Goal: Information Seeking & Learning: Learn about a topic

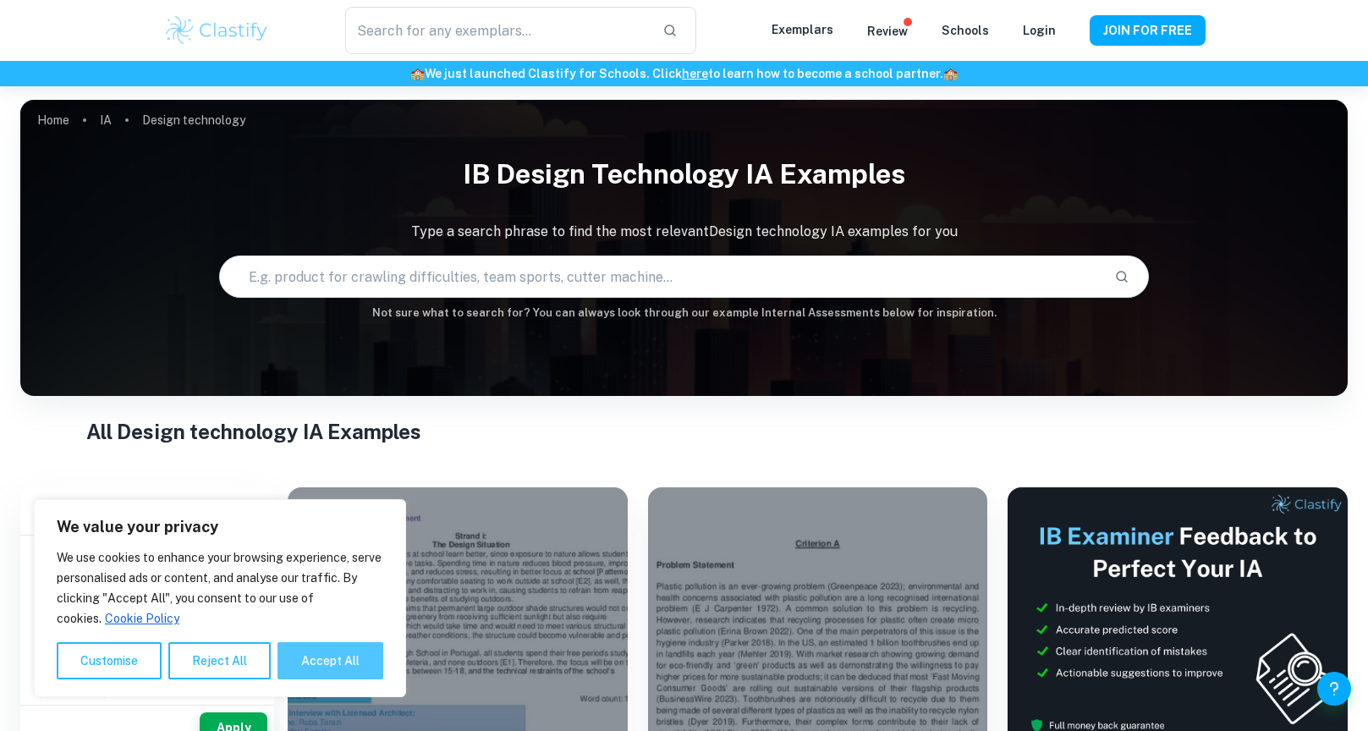
scroll to position [27, 0]
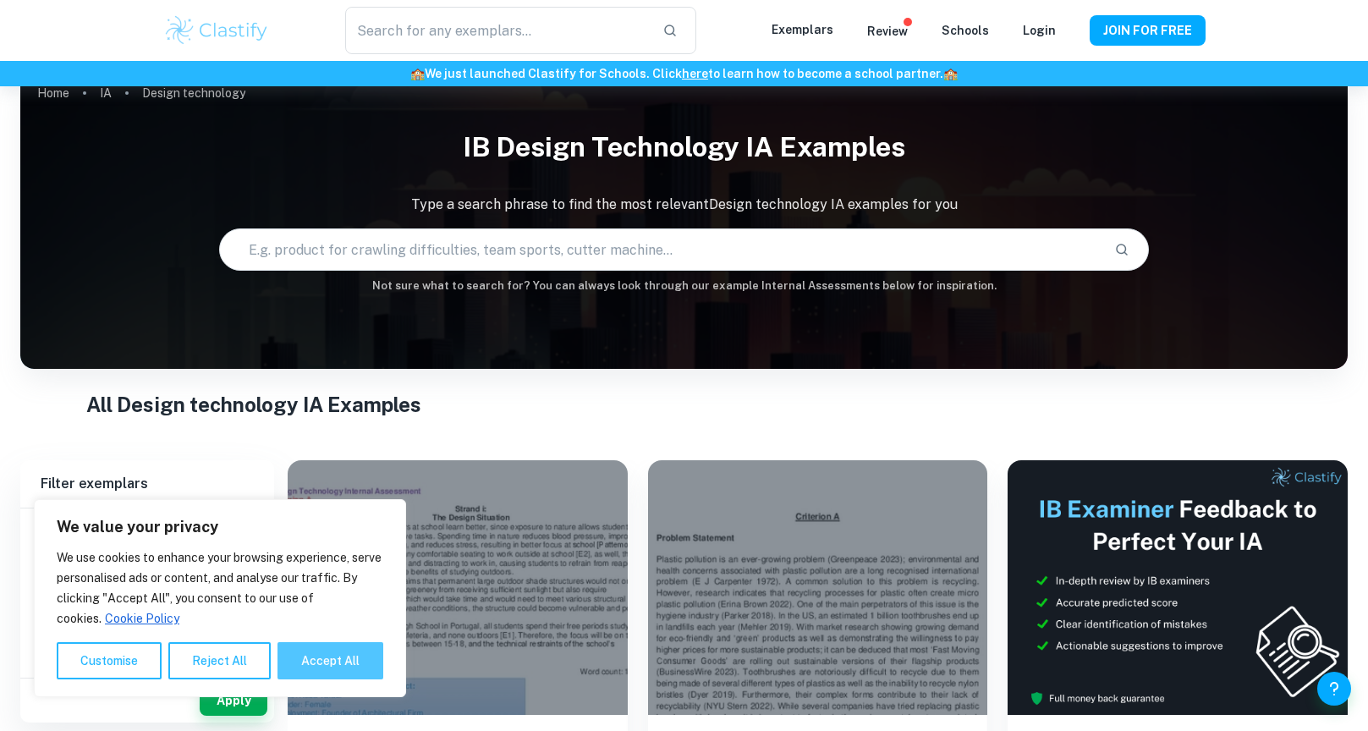
click at [359, 652] on button "Accept All" at bounding box center [330, 660] width 106 height 37
checkbox input "true"
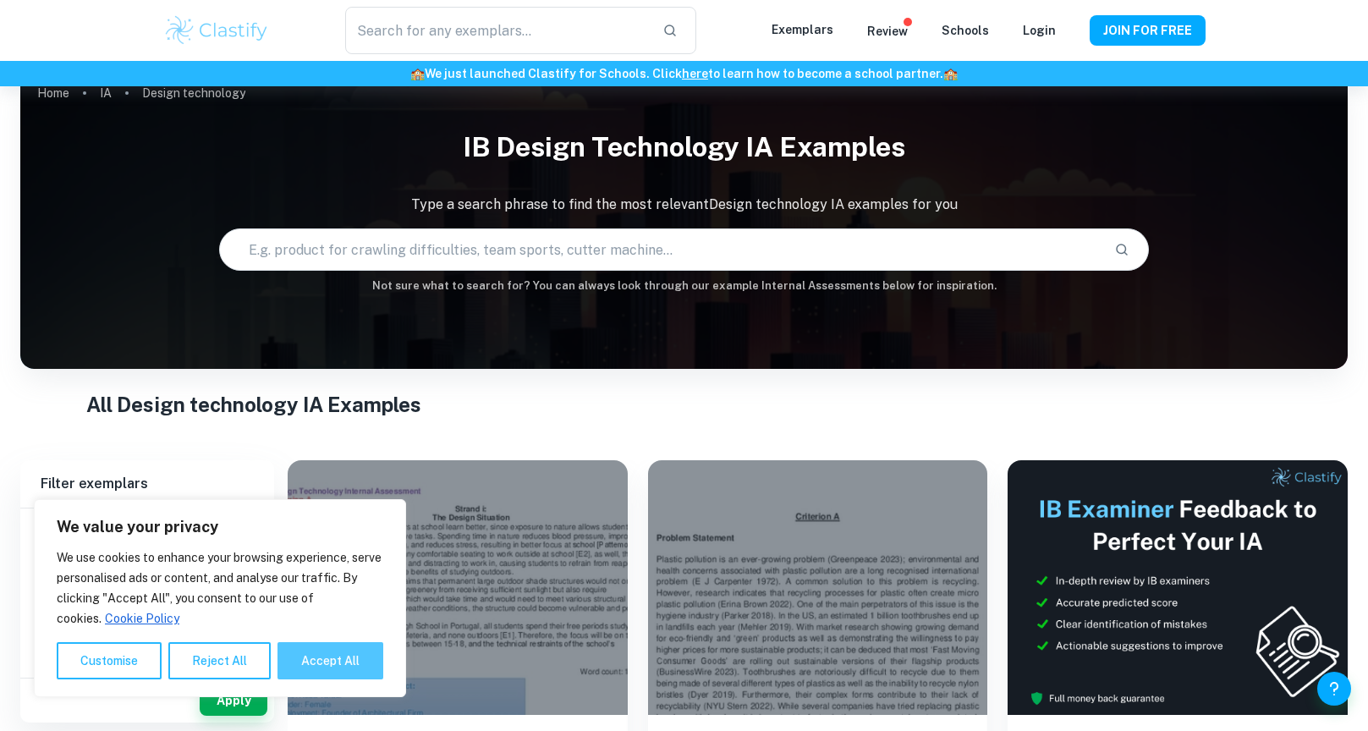
checkbox input "true"
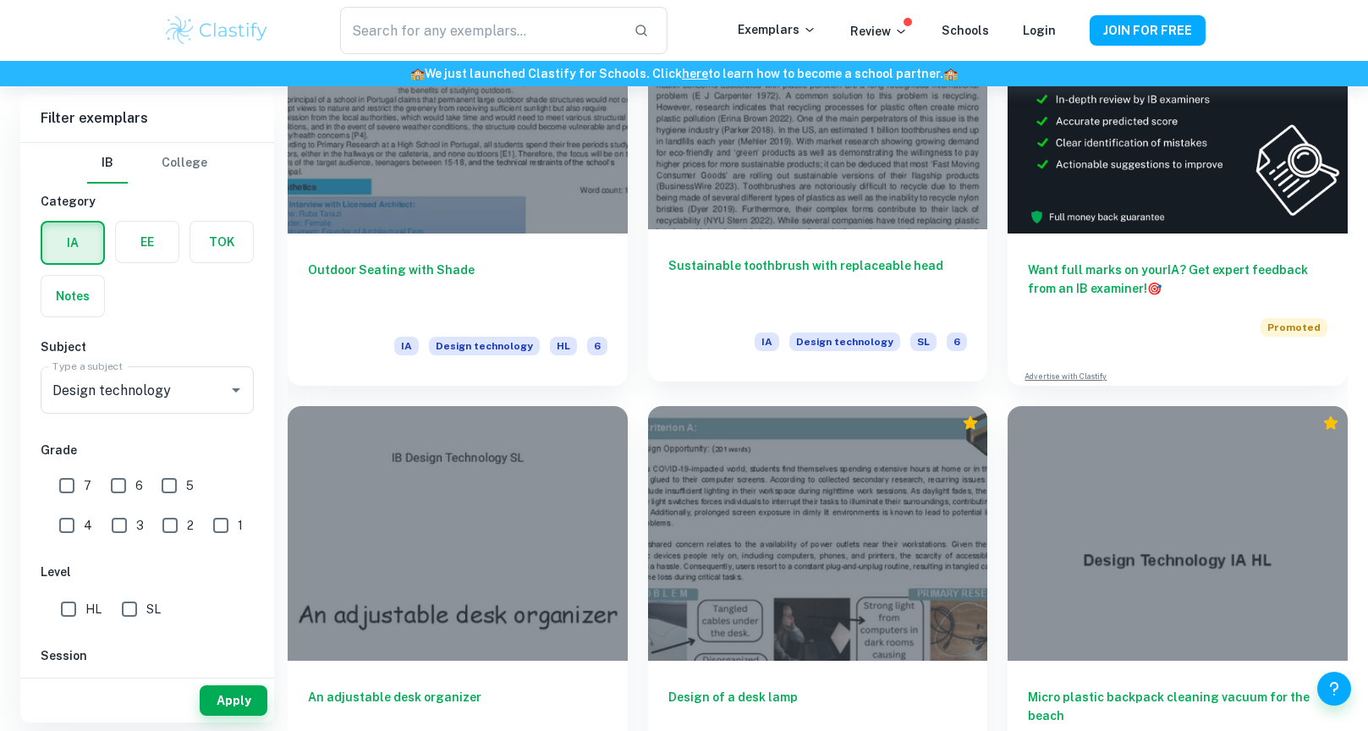
scroll to position [250, 0]
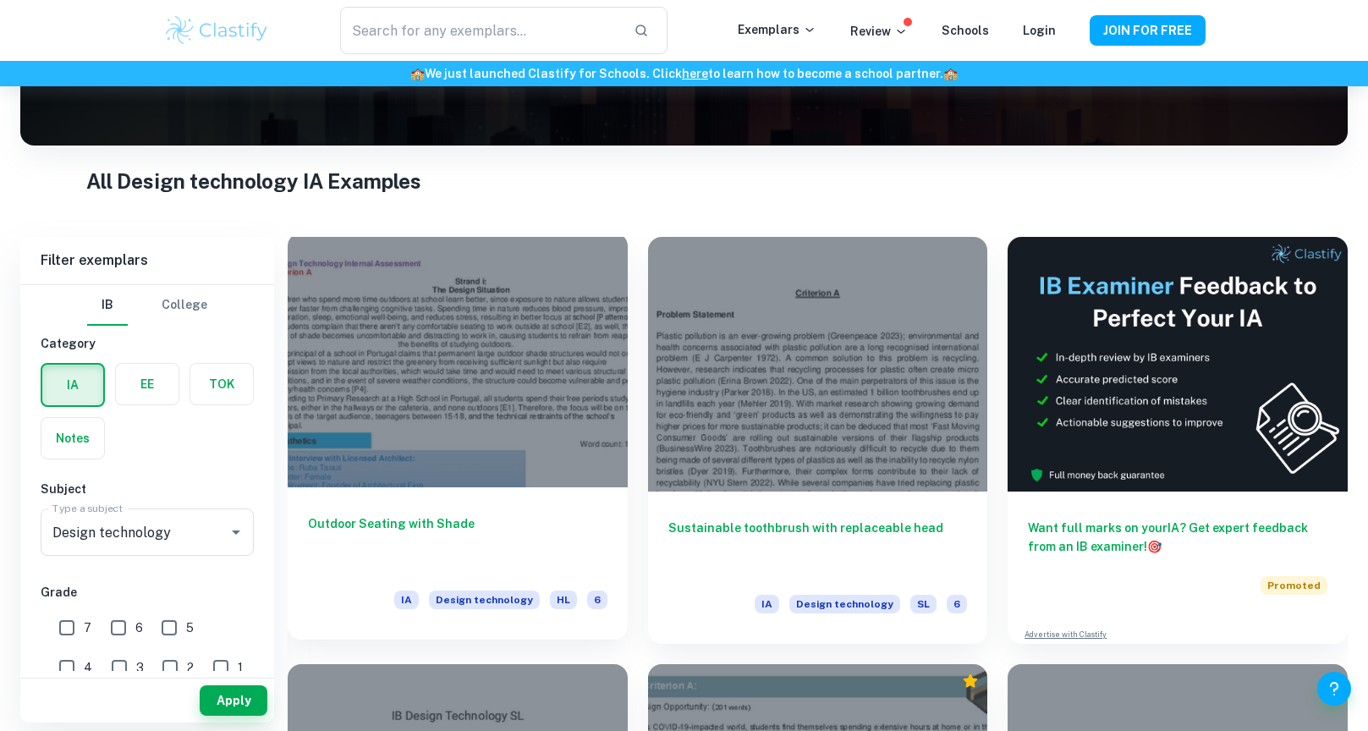
click at [605, 366] on div at bounding box center [458, 360] width 340 height 255
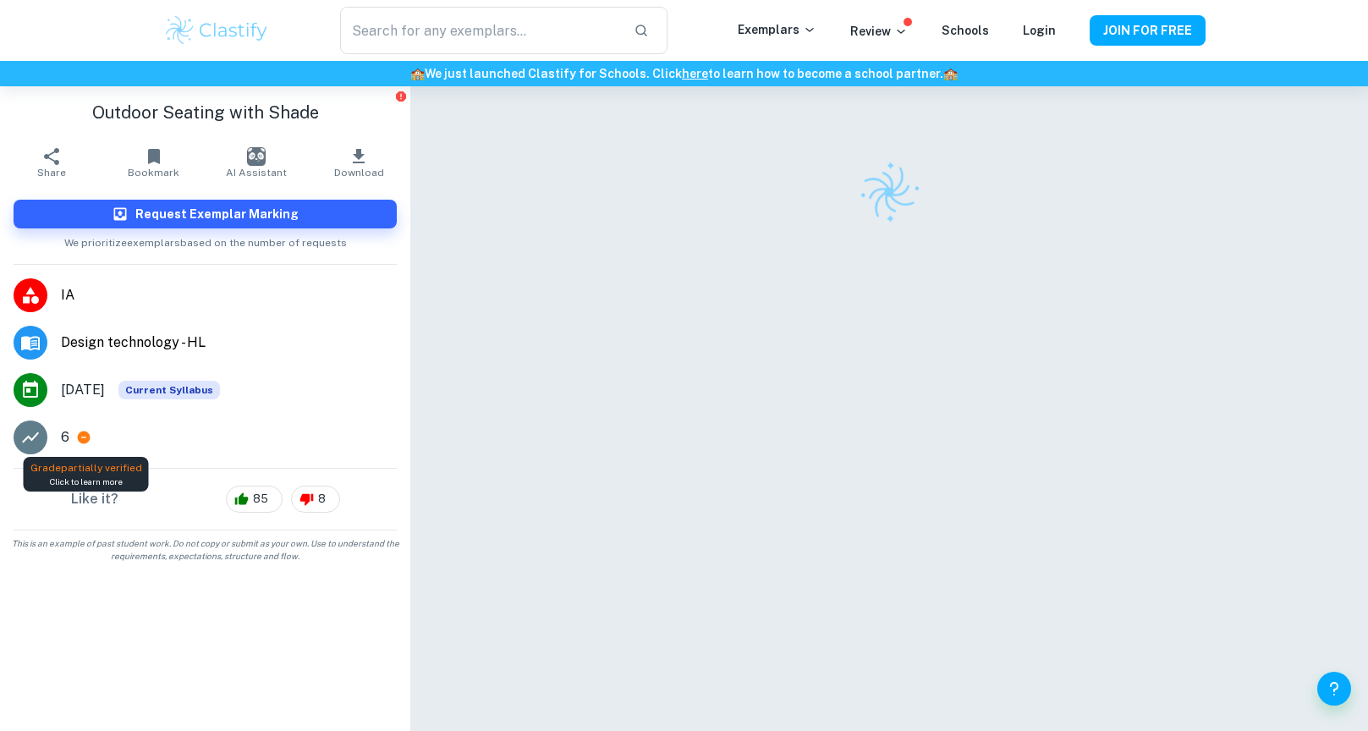
click at [83, 431] on icon at bounding box center [84, 437] width 13 height 13
click at [816, 28] on icon at bounding box center [810, 30] width 14 height 14
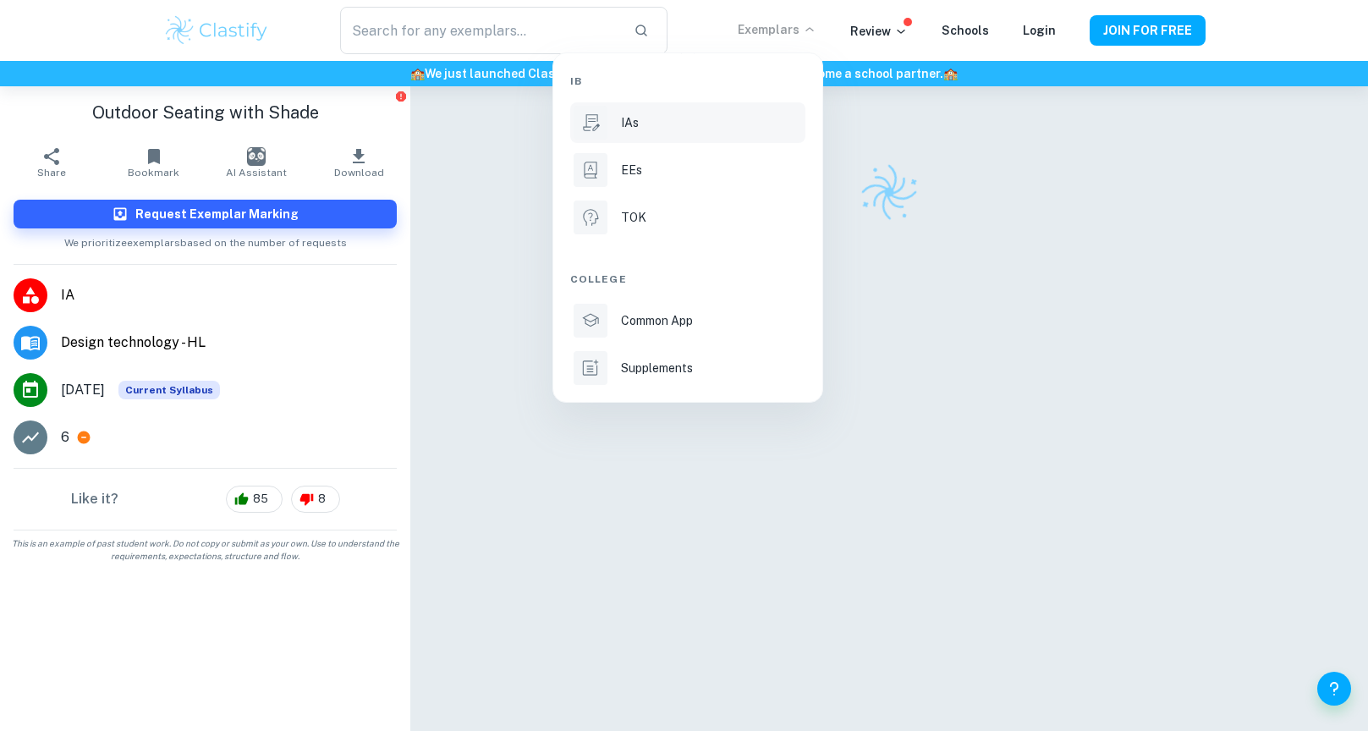
click at [645, 123] on div "IAs" at bounding box center [711, 122] width 181 height 19
